Goal: Task Accomplishment & Management: Manage account settings

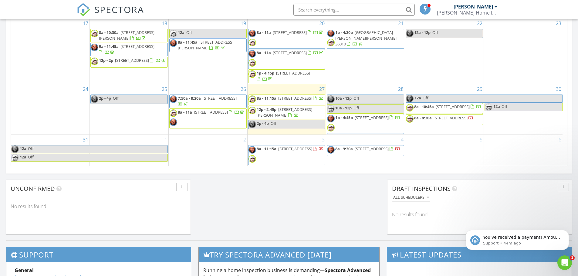
scroll to position [394, 0]
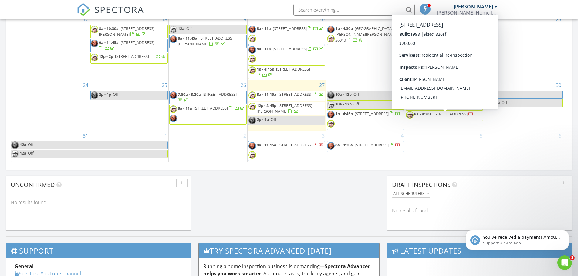
click at [211, 136] on div "2" at bounding box center [208, 146] width 79 height 31
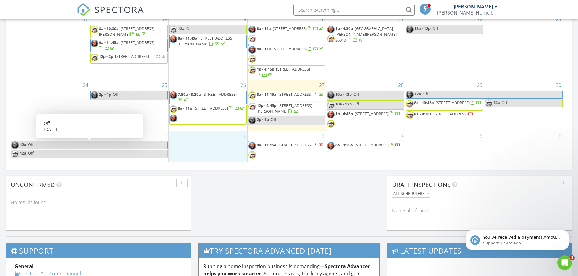
click at [61, 145] on span "Off" at bounding box center [98, 146] width 140 height 8
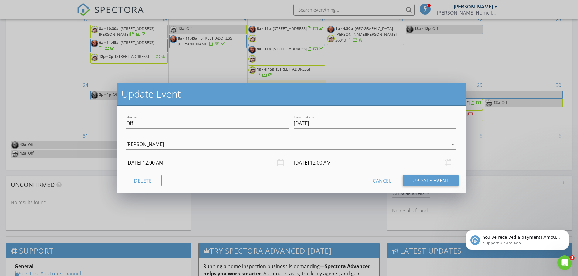
click at [306, 162] on input "09/02/2025 12:00 AM" at bounding box center [375, 163] width 163 height 15
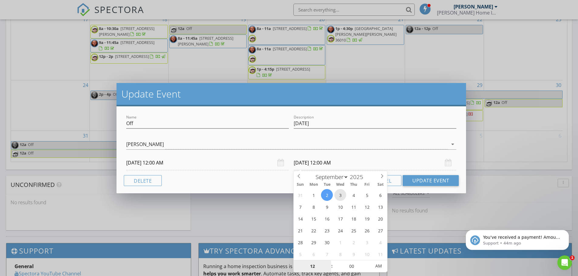
type input "09/03/2025 12:00 AM"
click at [425, 181] on button "Update Event" at bounding box center [430, 180] width 56 height 11
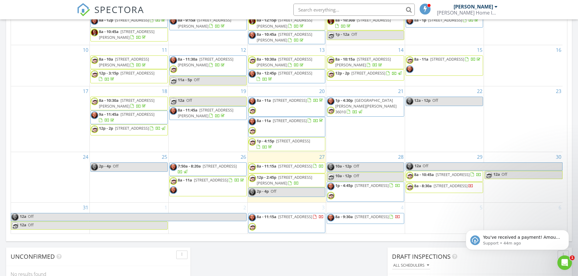
scroll to position [49, 0]
click at [522, 240] on p "You've received a payment! Amount $475.00 Fee $0.00 Net $475.00 Transaction # I…" at bounding box center [522, 238] width 78 height 6
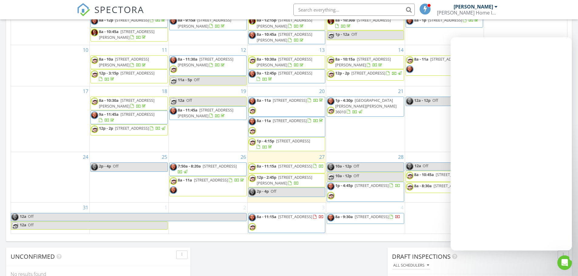
scroll to position [0, 0]
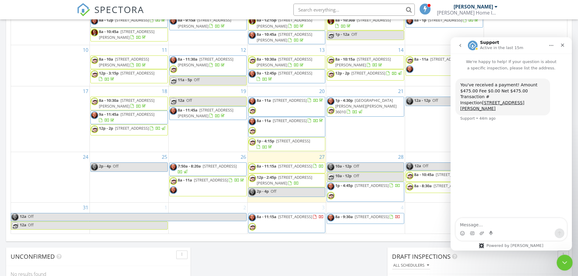
click at [564, 260] on icon "Close Intercom Messenger" at bounding box center [563, 261] width 7 height 7
